Goal: Information Seeking & Learning: Learn about a topic

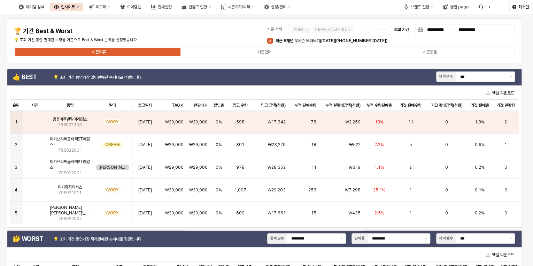
click at [227, 47] on div "시즌의류 시즌언더 시즌용품" at bounding box center [264, 51] width 501 height 11
click at [227, 53] on label "시즌언더" at bounding box center [264, 52] width 165 height 6
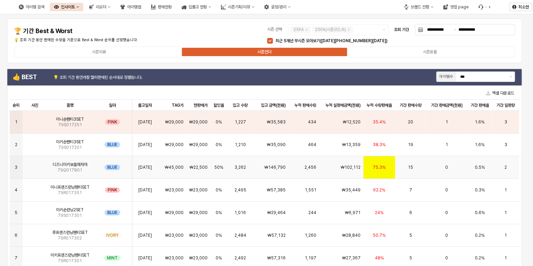
click at [35, 164] on img "App Frame" at bounding box center [35, 164] width 0 height 0
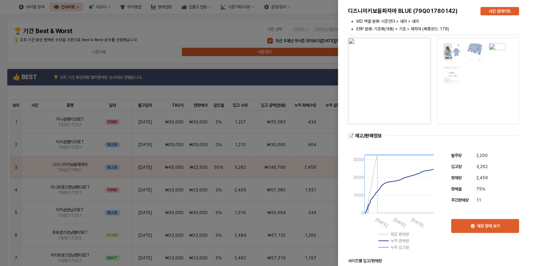
click at [151, 31] on div at bounding box center [266, 133] width 533 height 266
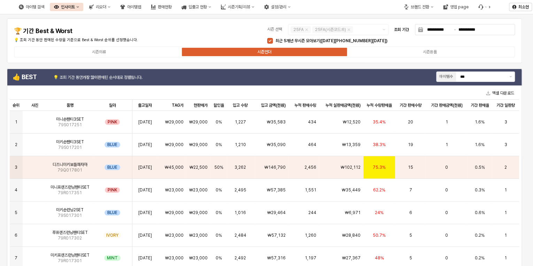
click at [299, 41] on span "최근 5개년 무시즌 모아보기([DATE][PHONE_NUMBER][DATE])" at bounding box center [331, 40] width 112 height 5
click at [308, 31] on icon "Remove 25FA" at bounding box center [307, 30] width 6 height 6
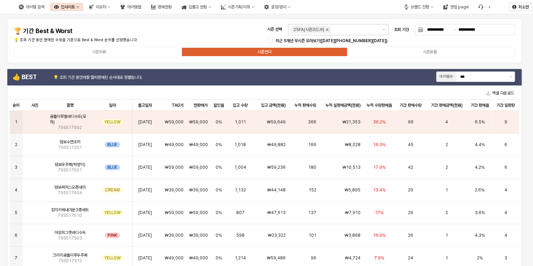
click at [329, 28] on icon "Remove 25FA(시즌코드:6)" at bounding box center [327, 30] width 6 height 6
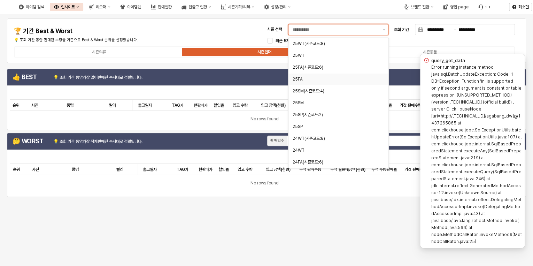
click at [308, 29] on input "시즌 선택" at bounding box center [336, 29] width 86 height 7
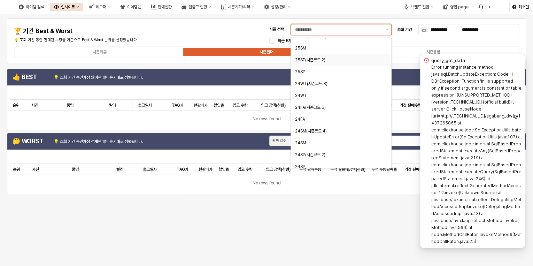
scroll to position [56, 0]
click at [306, 141] on div "24SM" at bounding box center [338, 142] width 87 height 6
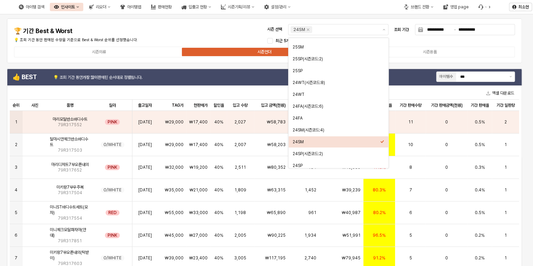
click at [153, 34] on h4 "🏆 기간 Best & Worst" at bounding box center [95, 31] width 163 height 7
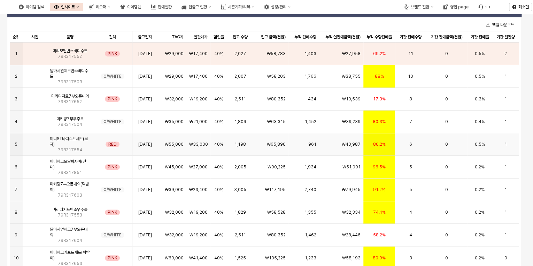
scroll to position [0, 0]
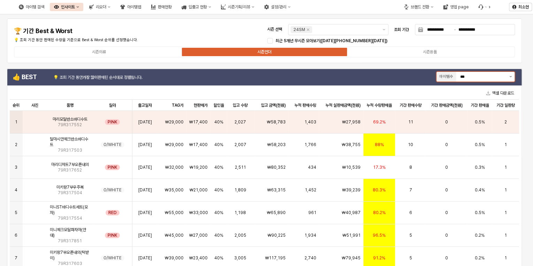
click at [511, 77] on button "제안 사항 표시" at bounding box center [510, 77] width 8 height 10
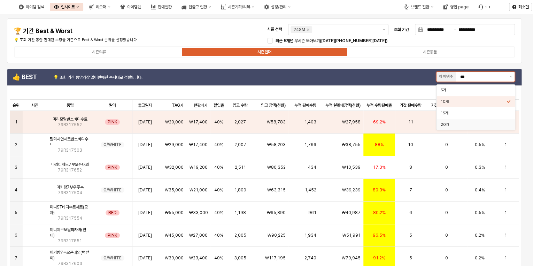
click at [465, 123] on div "20개" at bounding box center [474, 124] width 66 height 5
type input "***"
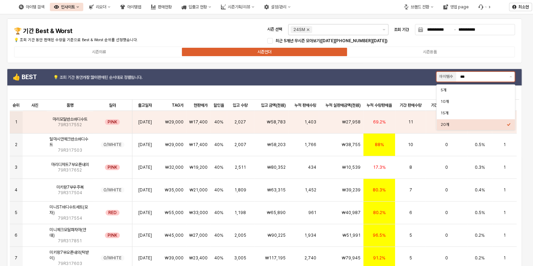
click at [307, 30] on icon "Remove 24SM" at bounding box center [308, 30] width 2 height 2
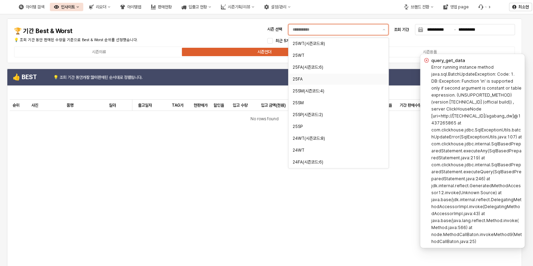
click at [324, 30] on input "시즌 선택" at bounding box center [336, 29] width 86 height 7
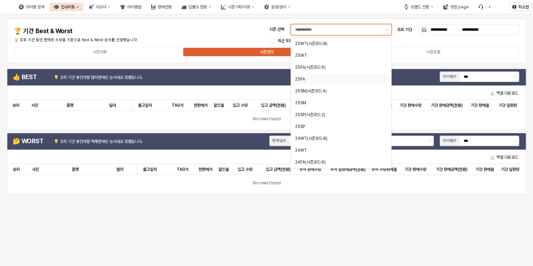
click at [306, 78] on div "25FA" at bounding box center [338, 79] width 87 height 6
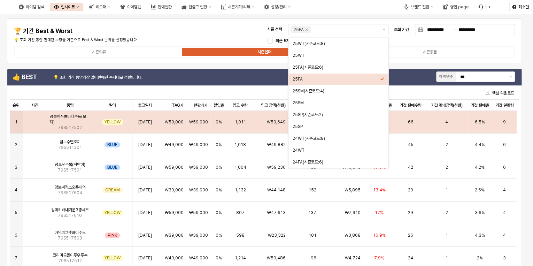
click at [35, 119] on img "App Frame" at bounding box center [35, 119] width 0 height 0
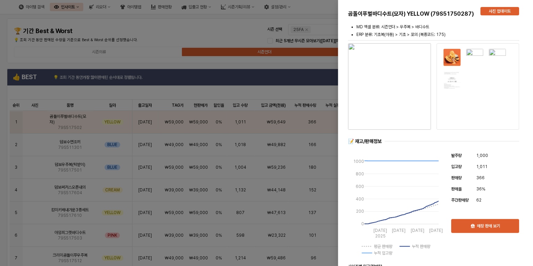
click at [456, 59] on img at bounding box center [452, 57] width 18 height 18
click at [347, 9] on div "곰돌이푸벌바디수트(모자) YELLOW (79S51750287)" at bounding box center [411, 14] width 132 height 17
drag, startPoint x: 349, startPoint y: 11, endPoint x: 406, endPoint y: 12, distance: 57.1
click at [406, 12] on h5 "곰돌이푸벌바디수트(모자) YELLOW (79S51750287)" at bounding box center [411, 13] width 127 height 7
copy h5 "곰돌이푸벌바디수트(모자)"
